Goal: Information Seeking & Learning: Find specific page/section

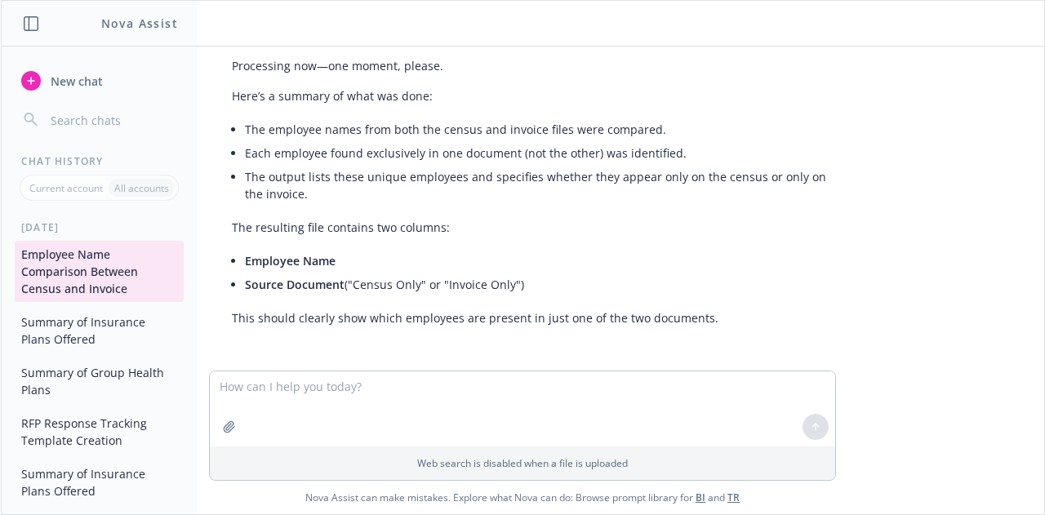
click at [56, 326] on button "Summary of Insurance Plans Offered" at bounding box center [99, 331] width 169 height 44
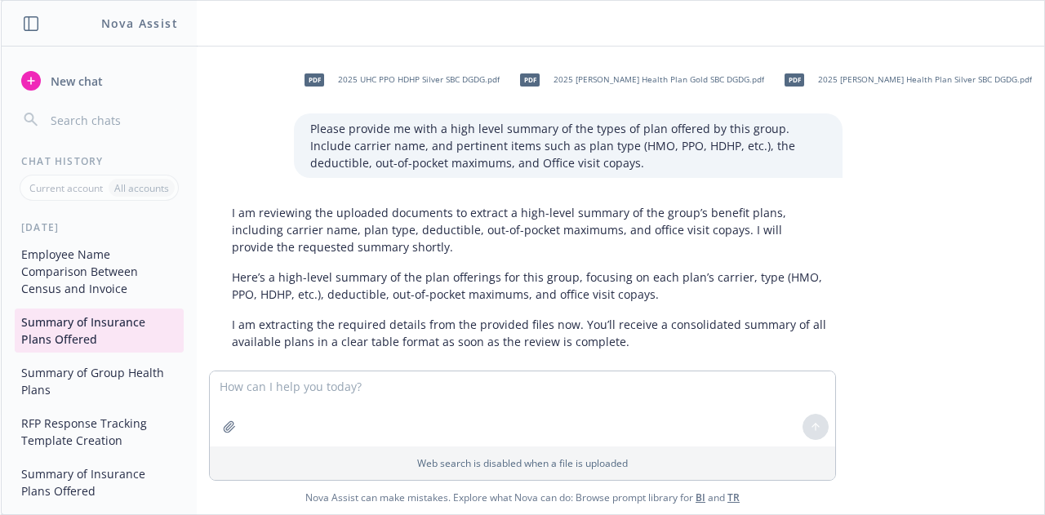
click at [66, 286] on button "Employee Name Comparison Between Census and Invoice" at bounding box center [99, 271] width 169 height 61
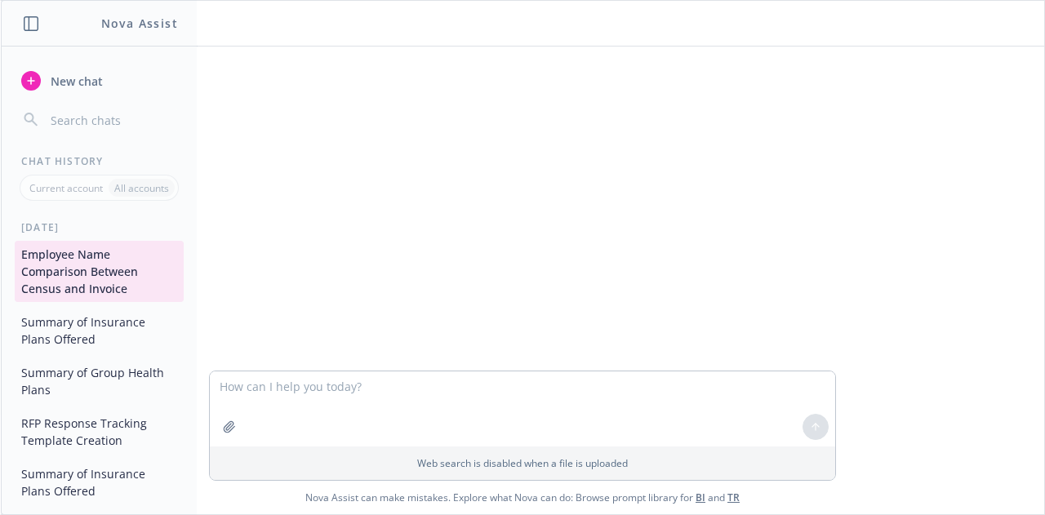
scroll to position [232, 0]
